Goal: Find specific page/section: Find specific page/section

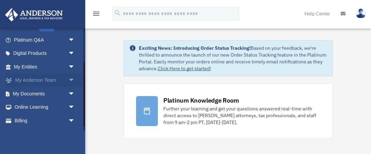
scroll to position [62, 0]
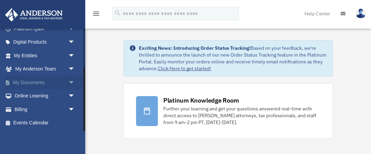
click at [66, 81] on link "My Documents arrow_drop_down" at bounding box center [45, 83] width 80 height 14
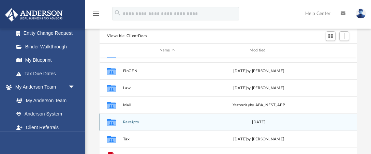
scroll to position [72, 0]
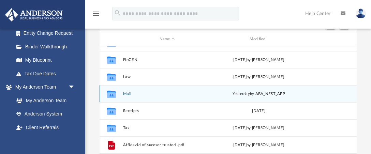
click at [150, 96] on div "Collaborated Folder Mail yesterday by ABA_NEST_APP" at bounding box center [228, 93] width 257 height 17
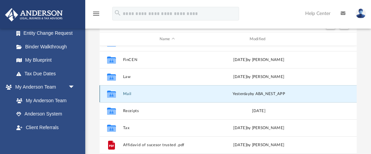
click at [115, 93] on icon "grid" at bounding box center [111, 94] width 9 height 5
click at [112, 94] on icon "grid" at bounding box center [111, 94] width 9 height 5
click at [121, 95] on div "Collaborated Folder Mail [DATE] by ABA_NEST_APP" at bounding box center [228, 93] width 257 height 17
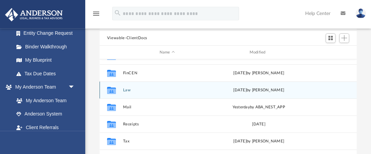
scroll to position [70, 0]
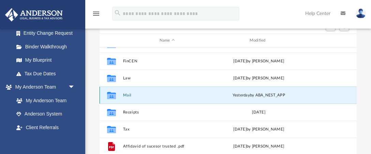
click at [154, 94] on button "Mail" at bounding box center [167, 95] width 89 height 4
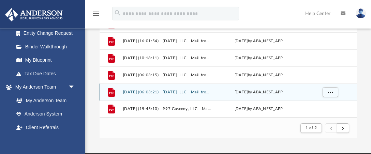
scroll to position [142, 0]
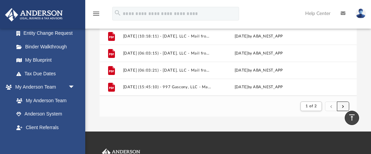
click at [346, 106] on button "submit" at bounding box center [343, 107] width 12 height 10
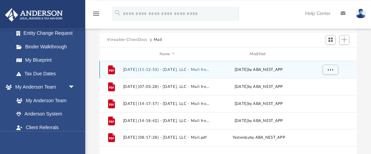
scroll to position [70, 0]
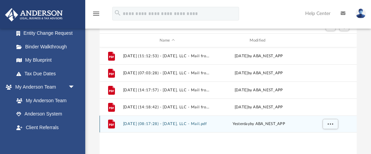
click at [270, 127] on div "File 2025.08.26 (08:17:28) - Inti Raymi, LLC - Mail.pdf yesterday by ABA_NEST_A…" at bounding box center [228, 124] width 257 height 17
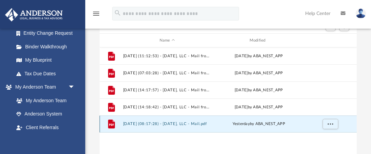
click at [213, 124] on div "File 2025.08.26 (08:17:28) - Inti Raymi, LLC - Mail.pdf yesterday by ABA_NEST_A…" at bounding box center [228, 124] width 257 height 17
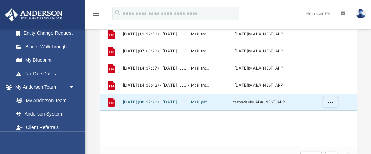
scroll to position [106, 0]
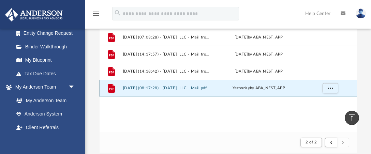
click at [218, 89] on div "yesterday by ABA_NEST_APP" at bounding box center [258, 88] width 89 height 6
click at [197, 90] on button "2025.08.26 (08:17:28) - Inti Raymi, LLC - Mail.pdf" at bounding box center [167, 88] width 89 height 4
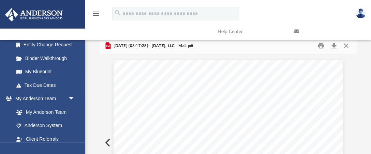
scroll to position [0, 0]
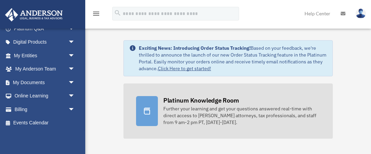
scroll to position [36, 0]
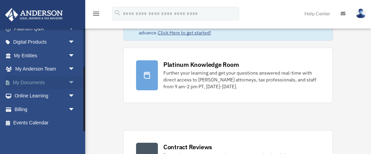
click at [41, 80] on link "My Documents arrow_drop_down" at bounding box center [45, 83] width 80 height 14
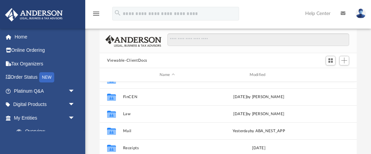
scroll to position [29, 0]
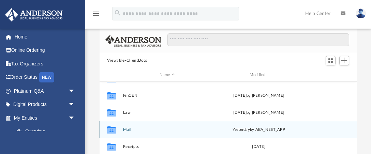
click at [137, 130] on button "Mail" at bounding box center [167, 129] width 89 height 4
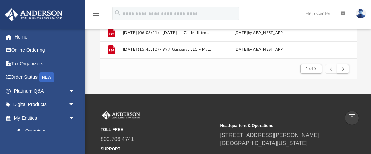
scroll to position [143, 0]
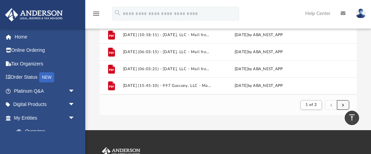
click at [345, 104] on button "submit" at bounding box center [343, 105] width 12 height 10
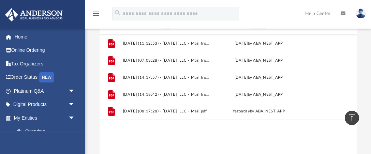
scroll to position [72, 0]
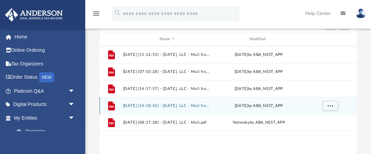
click at [182, 106] on button "2025.08.19 (14:18:42) - Inti Raymi, LLC - Mail from IRS.pdf" at bounding box center [167, 106] width 89 height 4
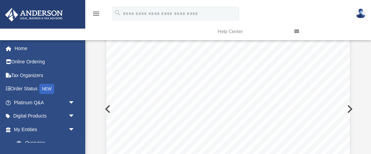
scroll to position [0, 0]
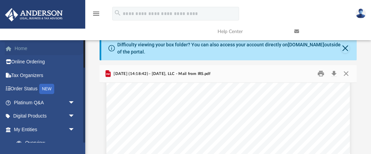
click at [33, 48] on link "Home" at bounding box center [45, 49] width 80 height 14
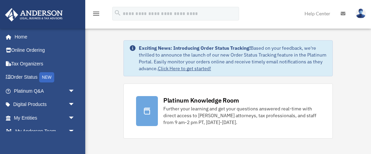
click at [362, 13] on img at bounding box center [360, 14] width 10 height 10
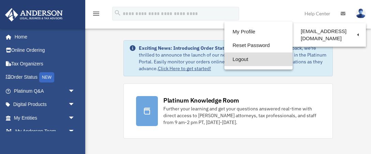
click at [237, 60] on link "Logout" at bounding box center [258, 59] width 68 height 14
